Goal: Transaction & Acquisition: Purchase product/service

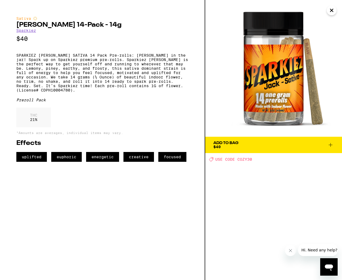
click at [162, 46] on div "Sativa Jack 14-Pack - 14g Sparkiez $40 SPARKIEZ JACK SATIVA 14 Pack Pre-rolls: …" at bounding box center [102, 88] width 172 height 145
click at [335, 13] on button "Close" at bounding box center [331, 10] width 10 height 10
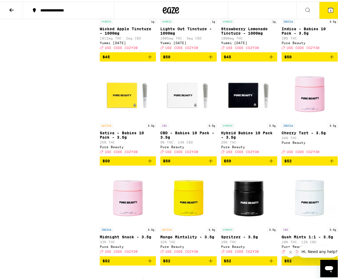
scroll to position [3554, 0]
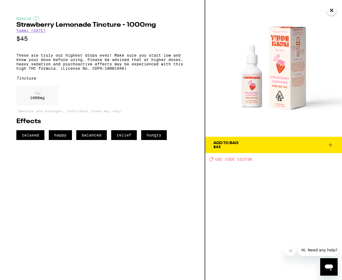
click at [329, 10] on icon "Close" at bounding box center [331, 10] width 7 height 8
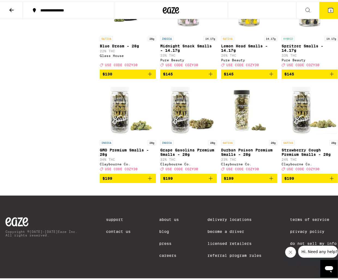
scroll to position [4187, 0]
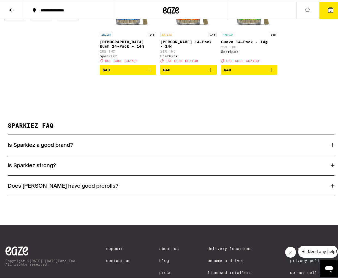
scroll to position [221, 0]
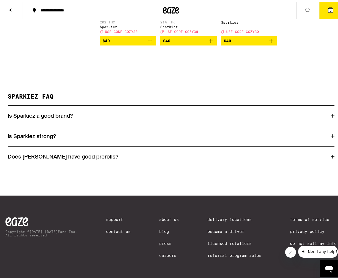
click at [203, 112] on div "Is Sparkiez a good brand?" at bounding box center [171, 114] width 326 height 7
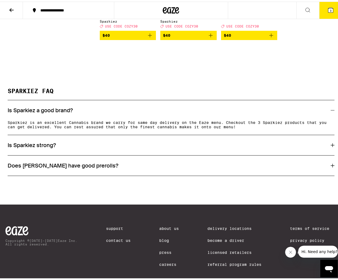
scroll to position [0, 0]
click at [207, 147] on div "Is Sparkiez strong?" at bounding box center [171, 143] width 326 height 7
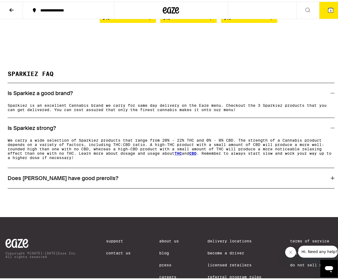
scroll to position [265, 0]
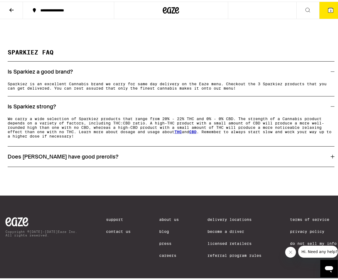
click at [209, 145] on div "Does Sparkiez have good prerolls?" at bounding box center [171, 155] width 326 height 20
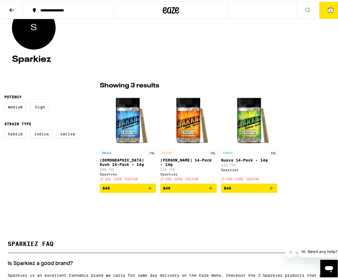
scroll to position [0, 0]
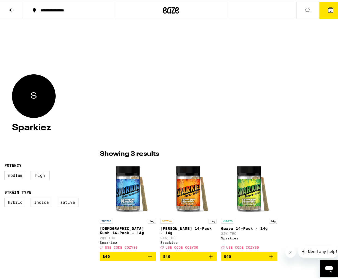
click at [36, 127] on h4 "Sparkiez" at bounding box center [171, 126] width 318 height 9
copy div "Sparkiez FILTER"
